Goal: Feedback & Contribution: Contribute content

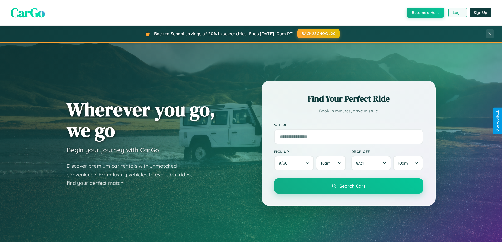
click at [457, 13] on button "Login" at bounding box center [457, 12] width 19 height 9
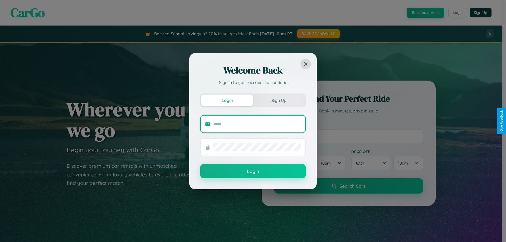
click at [257, 124] on input "text" at bounding box center [256, 124] width 87 height 8
type input "**********"
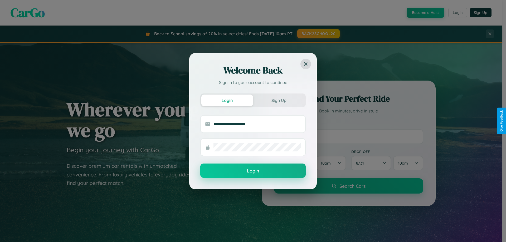
click at [253, 171] on button "Login" at bounding box center [252, 171] width 105 height 14
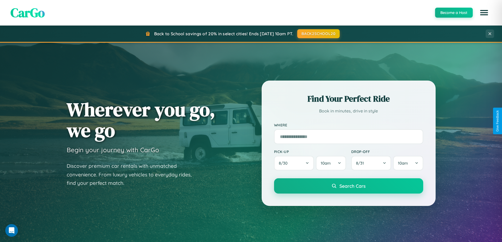
scroll to position [1013, 0]
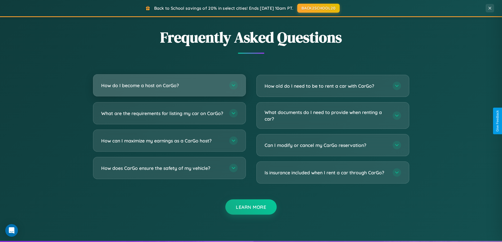
click at [169, 86] on h3 "How do I become a host on CarGo?" at bounding box center [162, 85] width 123 height 7
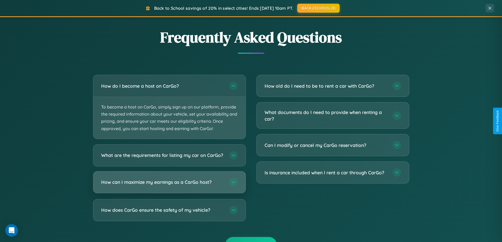
click at [169, 185] on h3 "How can I maximize my earnings as a CarGo host?" at bounding box center [162, 182] width 123 height 7
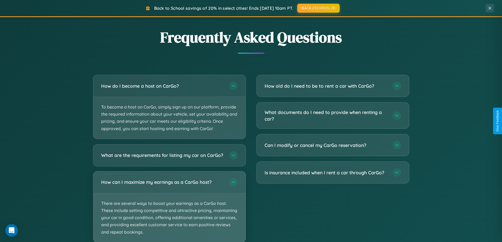
click at [169, 209] on p "There are several ways to boost your earnings as a CarGo host. These include se…" at bounding box center [169, 217] width 152 height 49
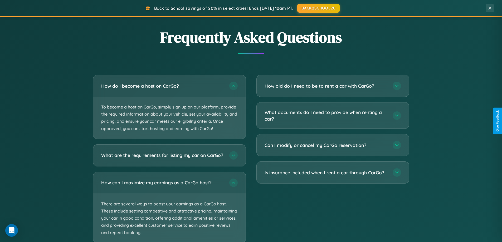
scroll to position [1046, 0]
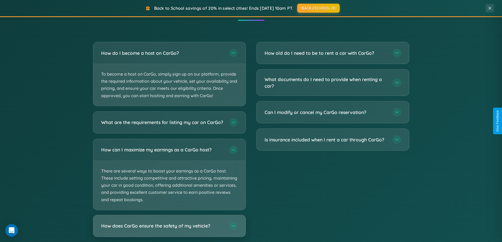
click at [169, 229] on h3 "How does CarGo ensure the safety of my vehicle?" at bounding box center [162, 226] width 123 height 7
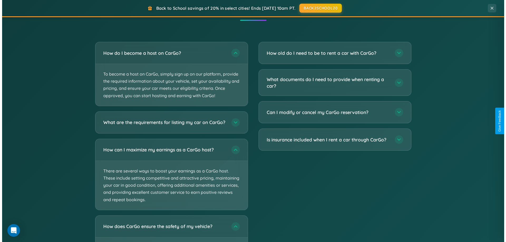
scroll to position [0, 0]
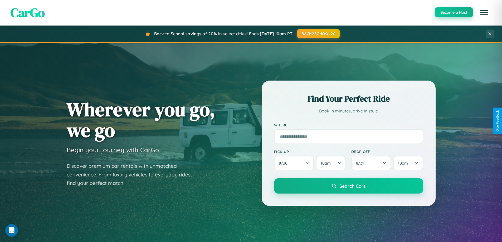
click at [453, 13] on button "Become a Host" at bounding box center [454, 12] width 38 height 10
